Goal: Transaction & Acquisition: Book appointment/travel/reservation

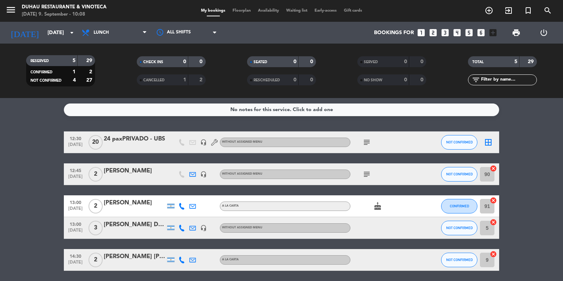
click at [4, 9] on div "menu Duhau Restaurante & Vinoteca [DATE] 9. September - 10:08" at bounding box center [70, 11] width 141 height 17
click at [12, 10] on icon "menu" at bounding box center [10, 9] width 11 height 11
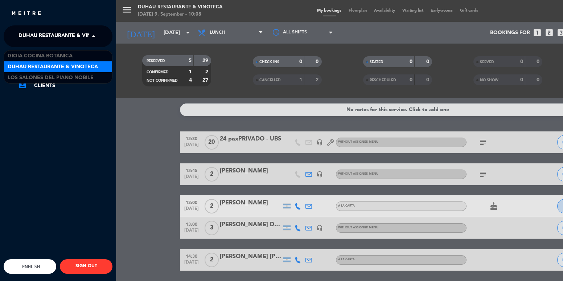
click at [51, 38] on span "Duhau Restaurante & Vinoteca" at bounding box center [64, 36] width 90 height 15
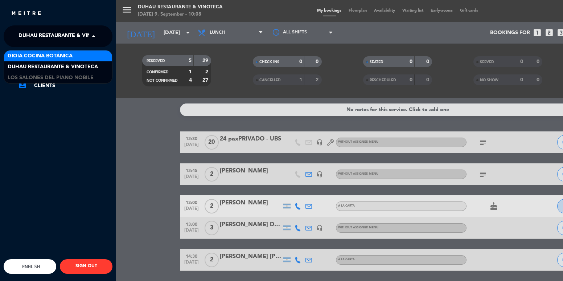
click at [74, 56] on div "Gioia Cocina Botánica" at bounding box center [58, 55] width 108 height 11
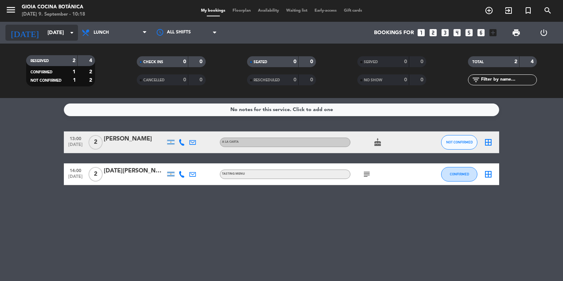
click at [36, 40] on div "[DATE] [DATE] arrow_drop_down" at bounding box center [41, 33] width 73 height 16
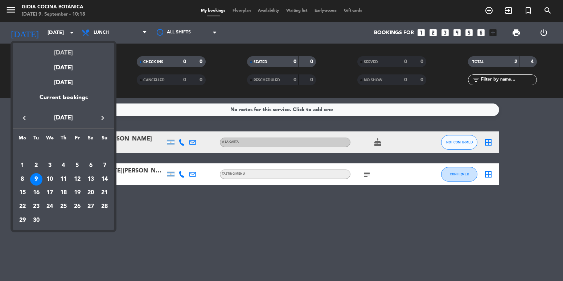
click at [66, 52] on div "[DATE]" at bounding box center [64, 50] width 102 height 15
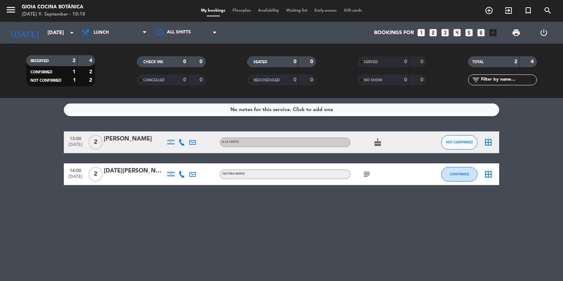
click at [9, 7] on icon "menu" at bounding box center [10, 9] width 11 height 11
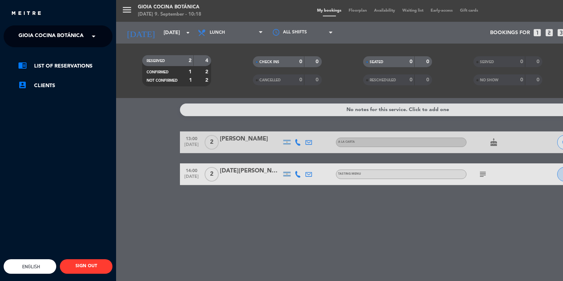
click at [90, 32] on span at bounding box center [95, 36] width 12 height 15
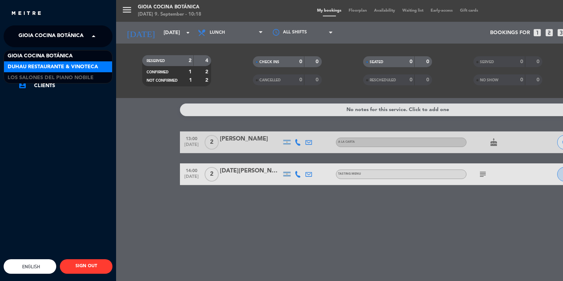
click at [47, 68] on span "Duhau Restaurante & Vinoteca" at bounding box center [53, 67] width 90 height 8
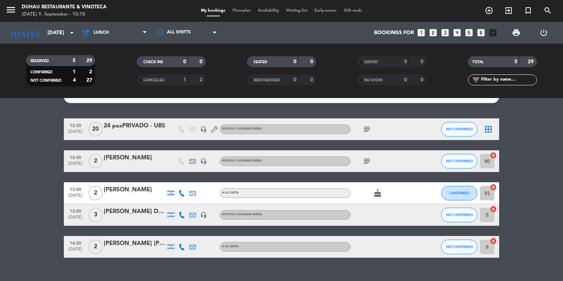
scroll to position [26, 0]
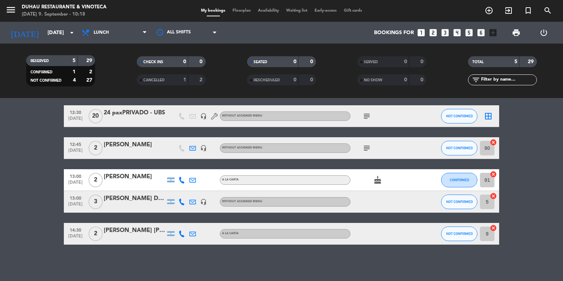
click at [482, 32] on icon "looks_6" at bounding box center [480, 32] width 9 height 9
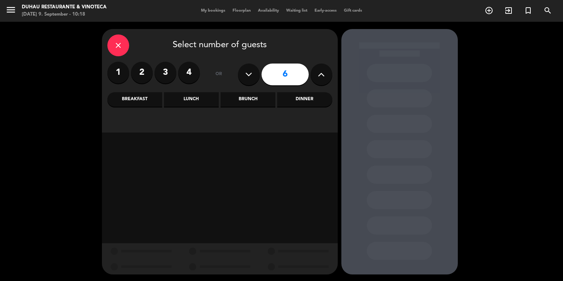
click at [190, 106] on div "Lunch" at bounding box center [191, 99] width 55 height 15
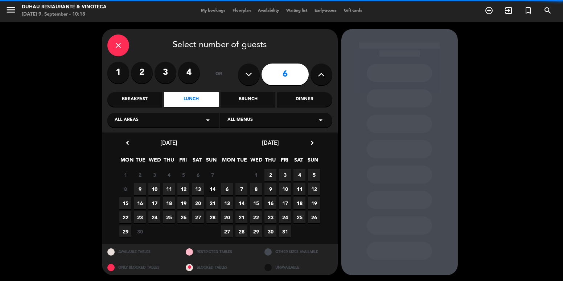
click at [318, 74] on icon at bounding box center [321, 74] width 7 height 11
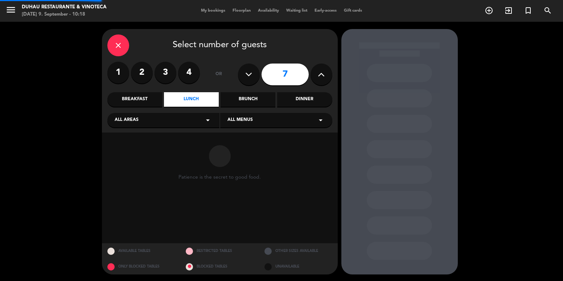
click at [318, 74] on icon at bounding box center [321, 74] width 7 height 11
type input "8"
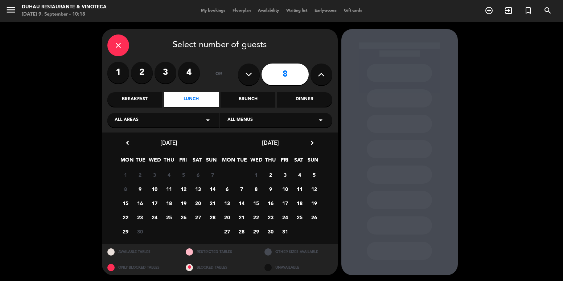
click at [135, 186] on span "9" at bounding box center [140, 189] width 12 height 12
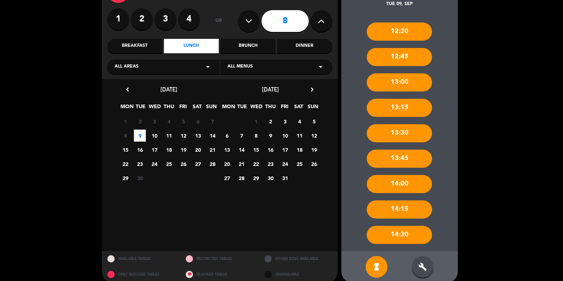
scroll to position [62, 0]
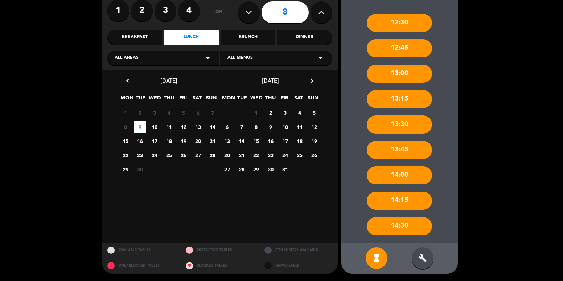
click at [430, 256] on div "build" at bounding box center [423, 258] width 22 height 22
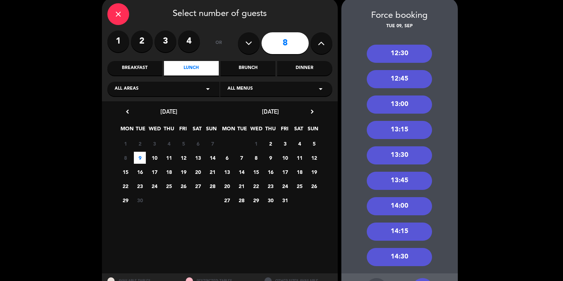
scroll to position [0, 0]
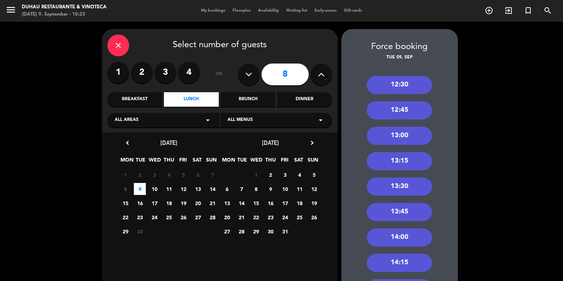
click at [123, 45] on div "close" at bounding box center [118, 45] width 22 height 22
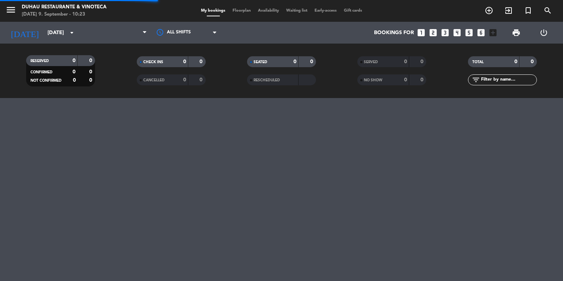
click at [4, 4] on div "menu Duhau Restaurante & Vinoteca [DATE] 9. September - 10:23" at bounding box center [70, 11] width 141 height 17
drag, startPoint x: 15, startPoint y: 10, endPoint x: 14, endPoint y: 19, distance: 9.1
click at [14, 11] on icon "menu" at bounding box center [10, 9] width 11 height 11
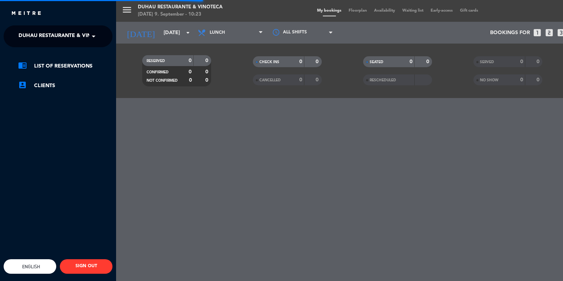
click at [50, 38] on span "Duhau Restaurante & Vinoteca" at bounding box center [64, 36] width 90 height 15
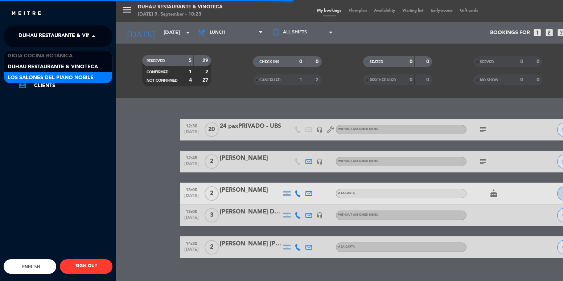
click at [67, 74] on span "Los Salones del Piano Nobile" at bounding box center [51, 78] width 86 height 8
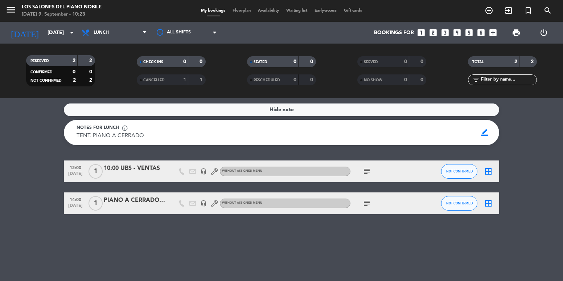
click at [143, 202] on div "PIANO A CERRADO 15:30HS" at bounding box center [135, 200] width 62 height 9
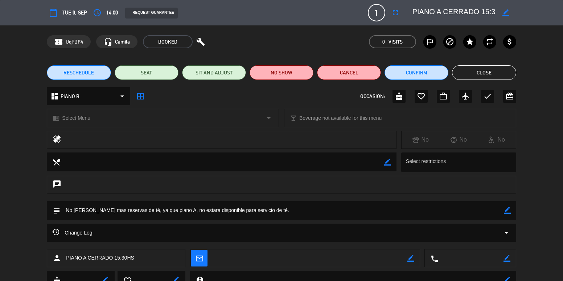
click at [491, 74] on button "Close" at bounding box center [484, 72] width 64 height 15
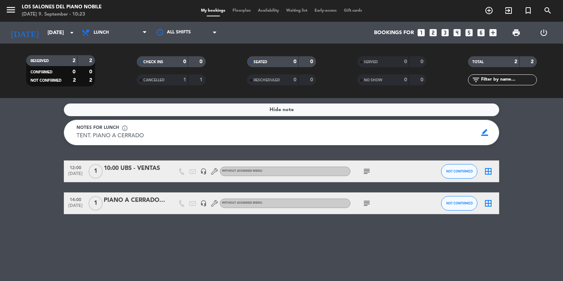
drag, startPoint x: 91, startPoint y: 129, endPoint x: 205, endPoint y: 143, distance: 114.8
click at [205, 143] on div "Notes for lunch info_outline TENT. PIANO A CERRADO TENT. PIANO A CERRADO border…" at bounding box center [281, 132] width 435 height 25
click at [434, 31] on icon "looks_two" at bounding box center [433, 32] width 9 height 9
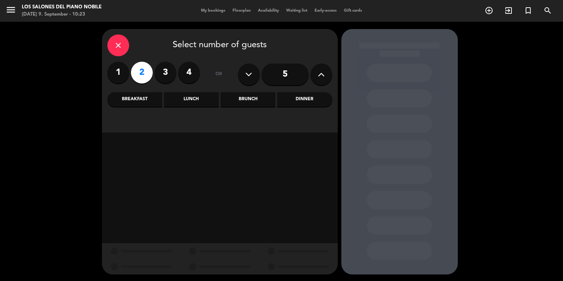
click at [204, 101] on div "Lunch" at bounding box center [191, 99] width 55 height 15
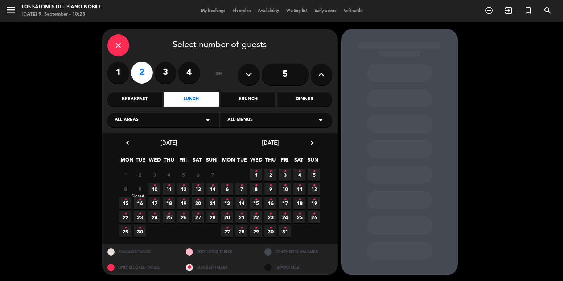
click at [143, 188] on span "9" at bounding box center [140, 189] width 12 height 12
click at [119, 44] on icon "close" at bounding box center [118, 45] width 9 height 9
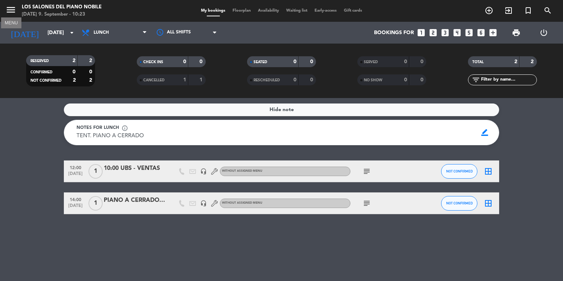
click at [11, 13] on icon "menu" at bounding box center [10, 9] width 11 height 11
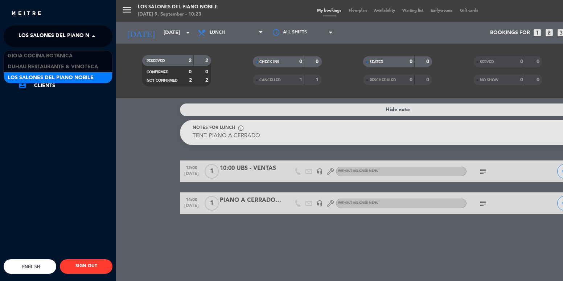
click at [54, 30] on span "Los Salones del Piano Nobile" at bounding box center [62, 36] width 86 height 15
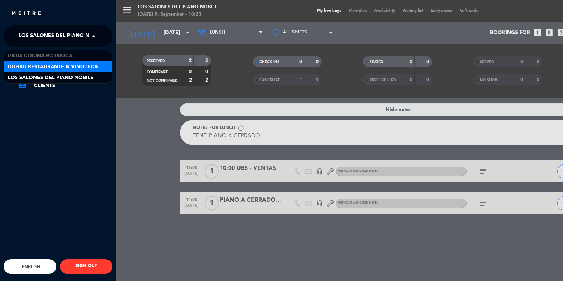
click at [61, 67] on span "Duhau Restaurante & Vinoteca" at bounding box center [53, 67] width 90 height 8
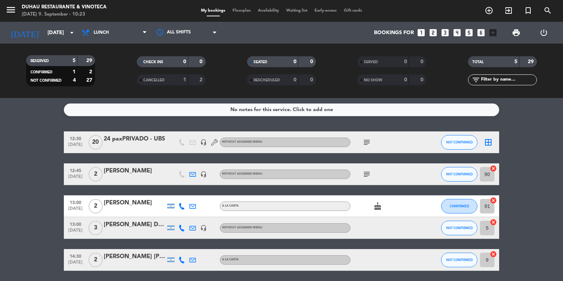
drag, startPoint x: 489, startPoint y: 36, endPoint x: 480, endPoint y: 34, distance: 8.8
click at [486, 36] on div "Bookings for looks_one looks_two looks_3 looks_4 looks_5 looks_6 add_box" at bounding box center [363, 33] width 275 height 22
click at [480, 34] on icon "looks_6" at bounding box center [480, 32] width 9 height 9
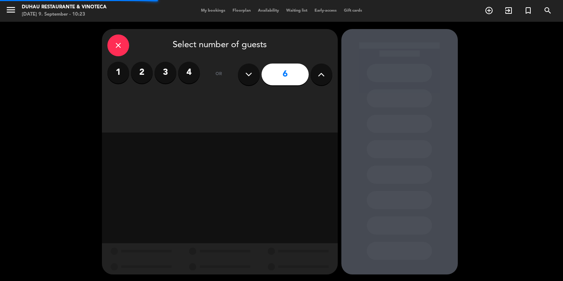
click at [326, 78] on button at bounding box center [322, 75] width 22 height 22
click at [322, 77] on icon at bounding box center [321, 74] width 7 height 11
type input "8"
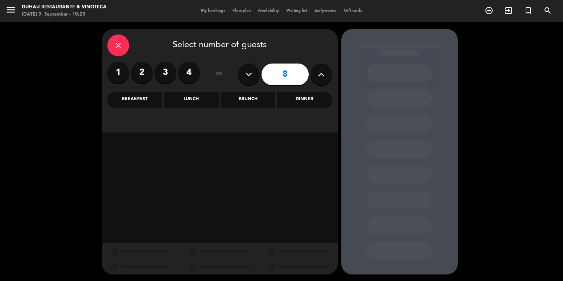
click at [176, 98] on div "Lunch" at bounding box center [191, 99] width 55 height 15
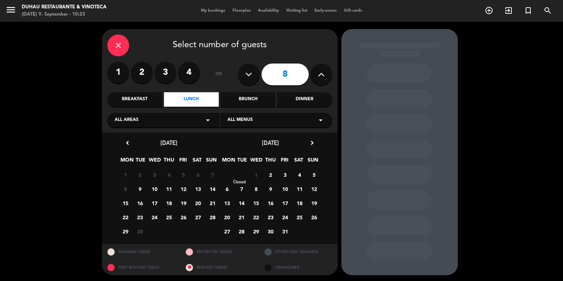
drag, startPoint x: 144, startPoint y: 190, endPoint x: 241, endPoint y: 174, distance: 98.1
click at [144, 191] on span "9" at bounding box center [140, 189] width 12 height 12
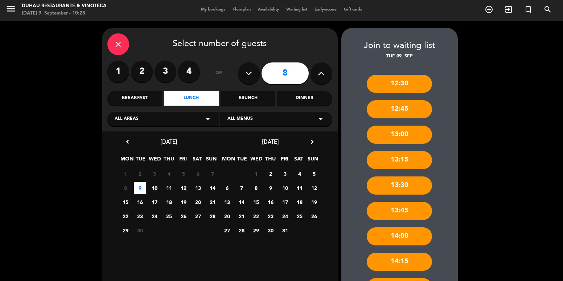
scroll to position [62, 0]
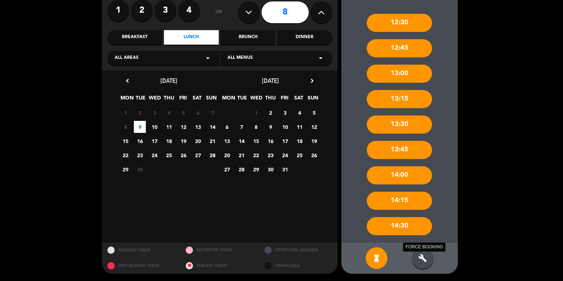
click at [422, 261] on icon "build" at bounding box center [422, 258] width 9 height 9
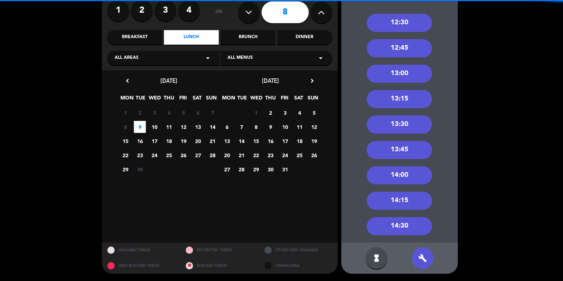
click at [397, 128] on div "13:30" at bounding box center [399, 124] width 65 height 18
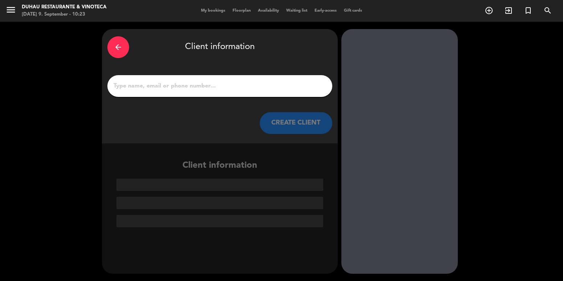
click at [222, 79] on div at bounding box center [219, 86] width 225 height 22
click at [227, 88] on input "1" at bounding box center [220, 86] width 214 height 10
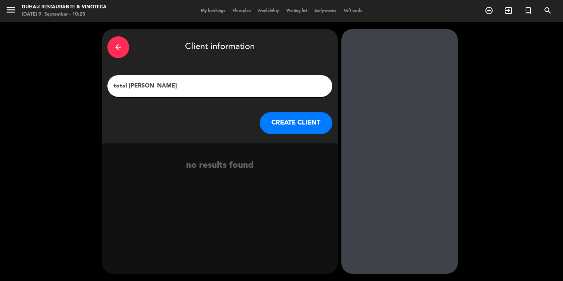
drag, startPoint x: 124, startPoint y: 83, endPoint x: 117, endPoint y: 86, distance: 8.0
click at [116, 86] on input "total [PERSON_NAME]" at bounding box center [220, 86] width 214 height 10
drag, startPoint x: 126, startPoint y: 87, endPoint x: 97, endPoint y: 86, distance: 29.0
click at [97, 86] on div "arrow_back Client information total marisa CREATE CLIENT no results found" at bounding box center [281, 151] width 563 height 259
click at [216, 86] on input "TOTAL [PERSON_NAME]" at bounding box center [220, 86] width 214 height 10
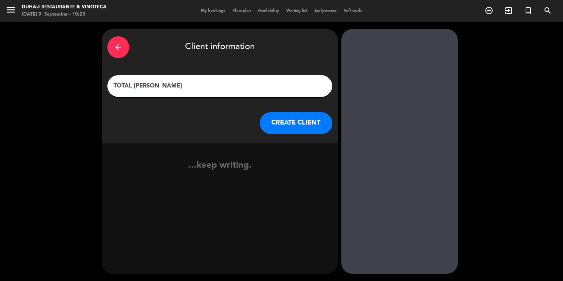
click at [137, 86] on input "TOTAL [PERSON_NAME]" at bounding box center [220, 86] width 214 height 10
type input "TOTAL [PERSON_NAME]"
drag, startPoint x: 328, startPoint y: 134, endPoint x: 315, endPoint y: 130, distance: 13.1
click at [322, 132] on div "arrow_back Client information TOTAL [PERSON_NAME] CREATE CLIENT" at bounding box center [220, 86] width 236 height 114
click at [315, 130] on button "CREATE CLIENT" at bounding box center [296, 123] width 73 height 22
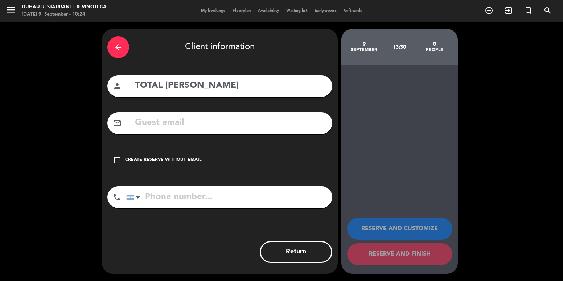
click at [228, 199] on input "tel" at bounding box center [229, 197] width 206 height 22
type input "1150358906"
click at [198, 156] on div "Create reserve without email" at bounding box center [163, 159] width 76 height 7
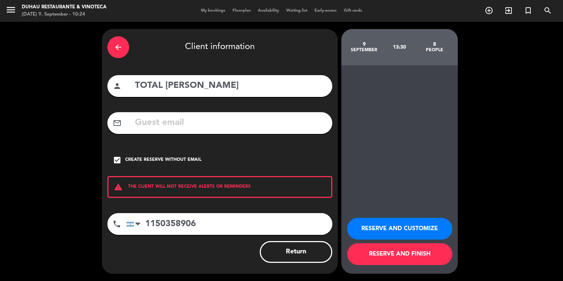
click at [380, 228] on button "RESERVE AND CUSTOMIZE" at bounding box center [399, 229] width 105 height 22
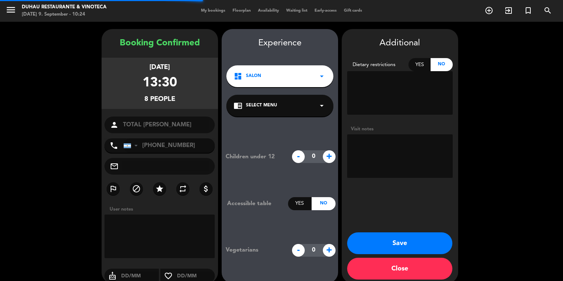
scroll to position [9, 0]
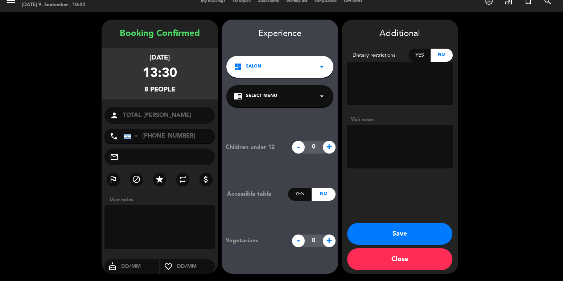
drag, startPoint x: 146, startPoint y: 71, endPoint x: 199, endPoint y: 80, distance: 54.5
click at [199, 80] on div "[DATE] 13:30 8 people" at bounding box center [160, 73] width 116 height 51
click at [176, 89] on div "[DATE] 13:30 8 people" at bounding box center [160, 73] width 116 height 51
click at [386, 224] on button "Save" at bounding box center [399, 234] width 105 height 22
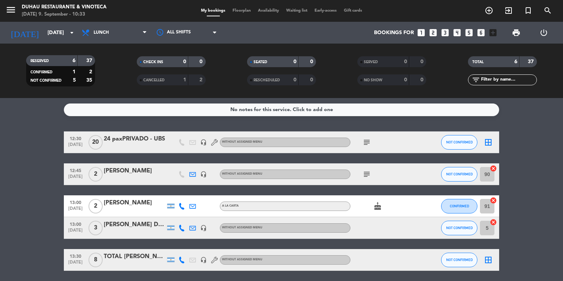
scroll to position [58, 0]
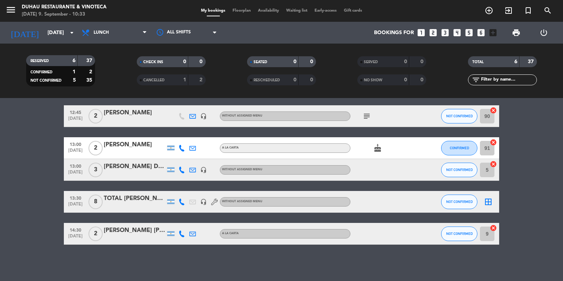
click at [147, 204] on div at bounding box center [135, 207] width 62 height 6
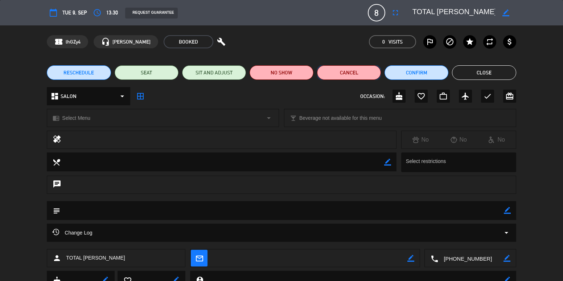
click at [357, 69] on button "Cancel" at bounding box center [349, 72] width 64 height 15
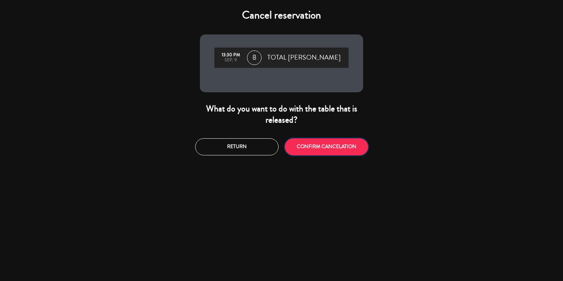
click at [338, 155] on button "CONFIRM CANCELATION" at bounding box center [326, 146] width 83 height 17
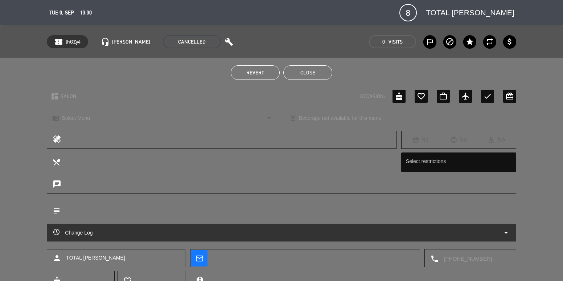
click at [299, 75] on button "Close" at bounding box center [307, 72] width 49 height 15
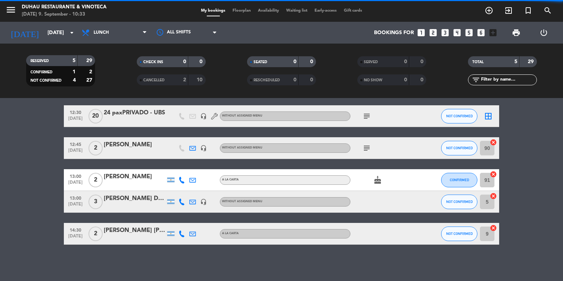
scroll to position [26, 0]
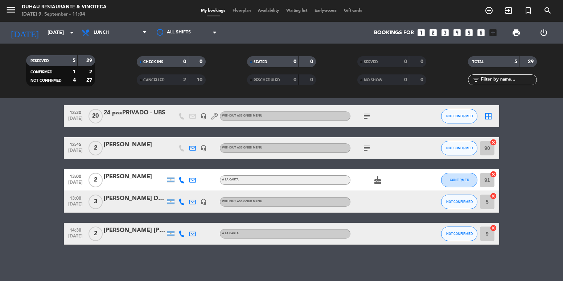
click at [13, 11] on icon "menu" at bounding box center [10, 9] width 11 height 11
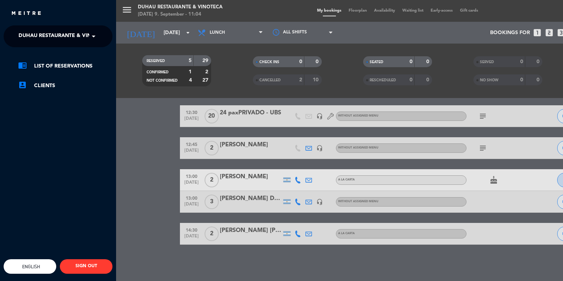
click at [49, 29] on span "Duhau Restaurante & Vinoteca" at bounding box center [64, 36] width 90 height 15
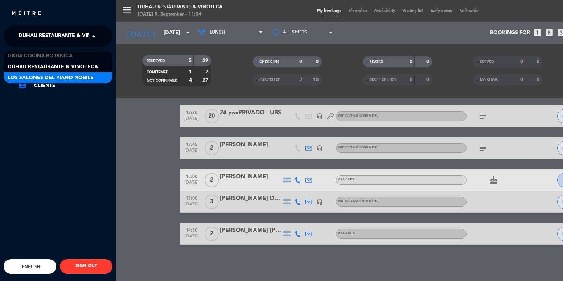
click at [71, 73] on div "Los Salones del Piano Nobile" at bounding box center [58, 77] width 108 height 11
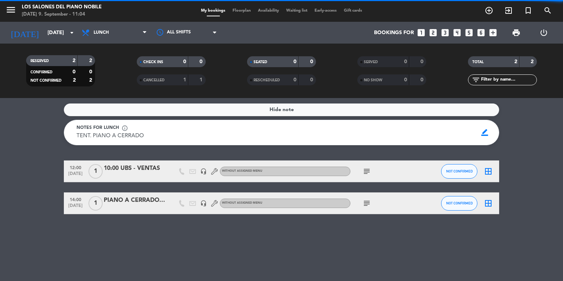
scroll to position [0, 0]
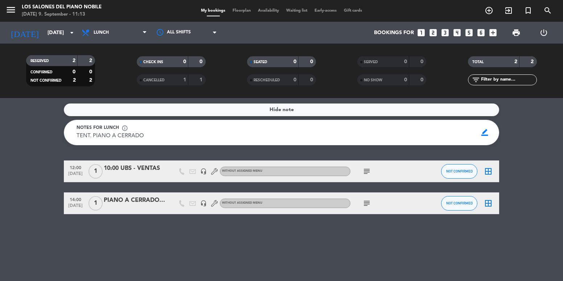
click at [510, 217] on div "Hide note Notes for lunch info_outline TENT. PIANO A CERRADO TENT. PIANO A CERR…" at bounding box center [281, 189] width 563 height 183
